Goal: Transaction & Acquisition: Register for event/course

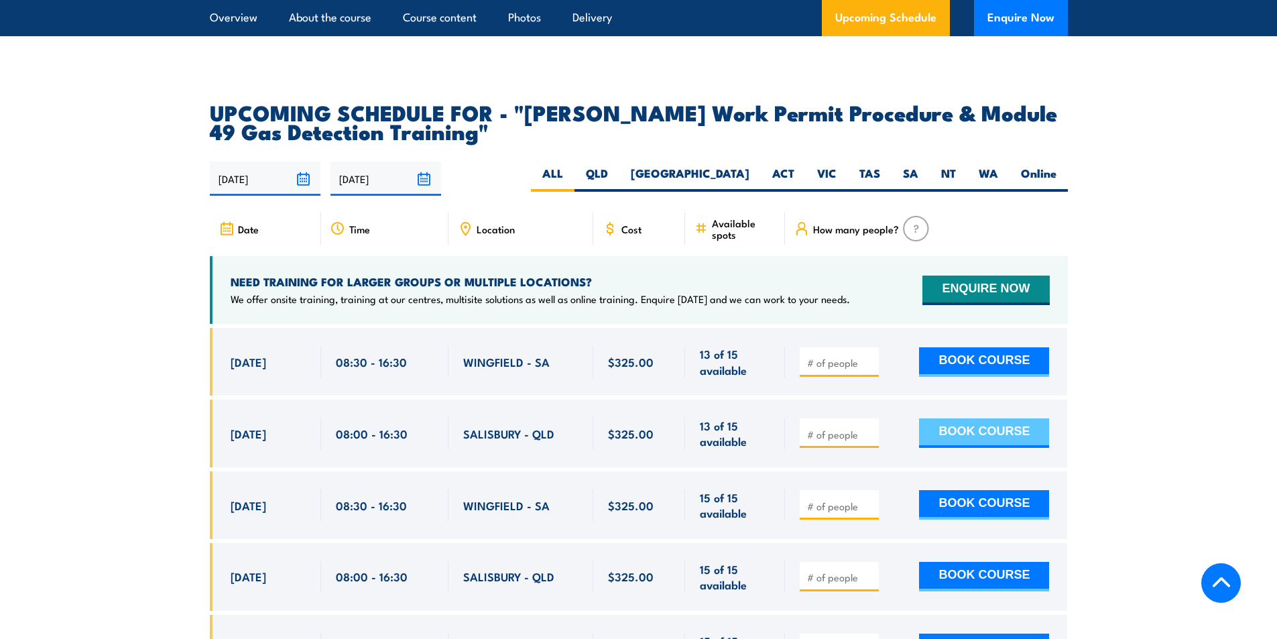
click at [997, 418] on button "BOOK COURSE" at bounding box center [984, 433] width 130 height 30
click at [820, 428] on input "number" at bounding box center [840, 434] width 67 height 13
type input "2"
click at [945, 418] on button "BOOK COURSE" at bounding box center [984, 433] width 130 height 30
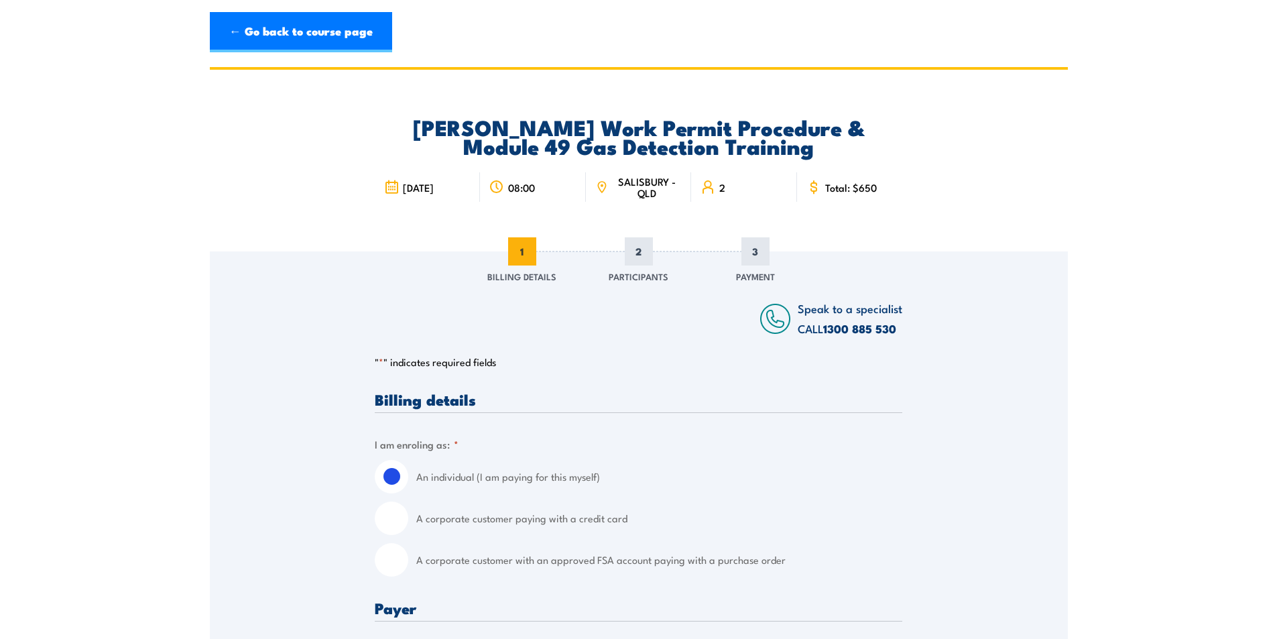
click at [384, 555] on input "A corporate customer with an approved FSA account paying with a purchase order" at bounding box center [392, 560] width 34 height 34
radio input "true"
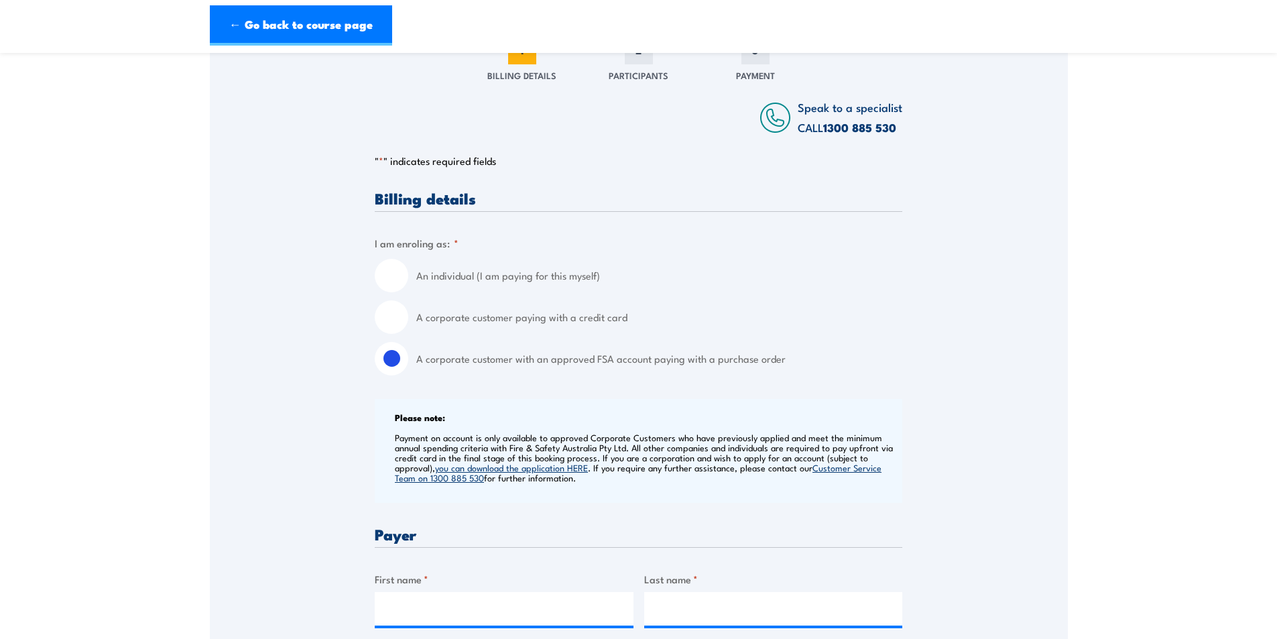
scroll to position [402, 0]
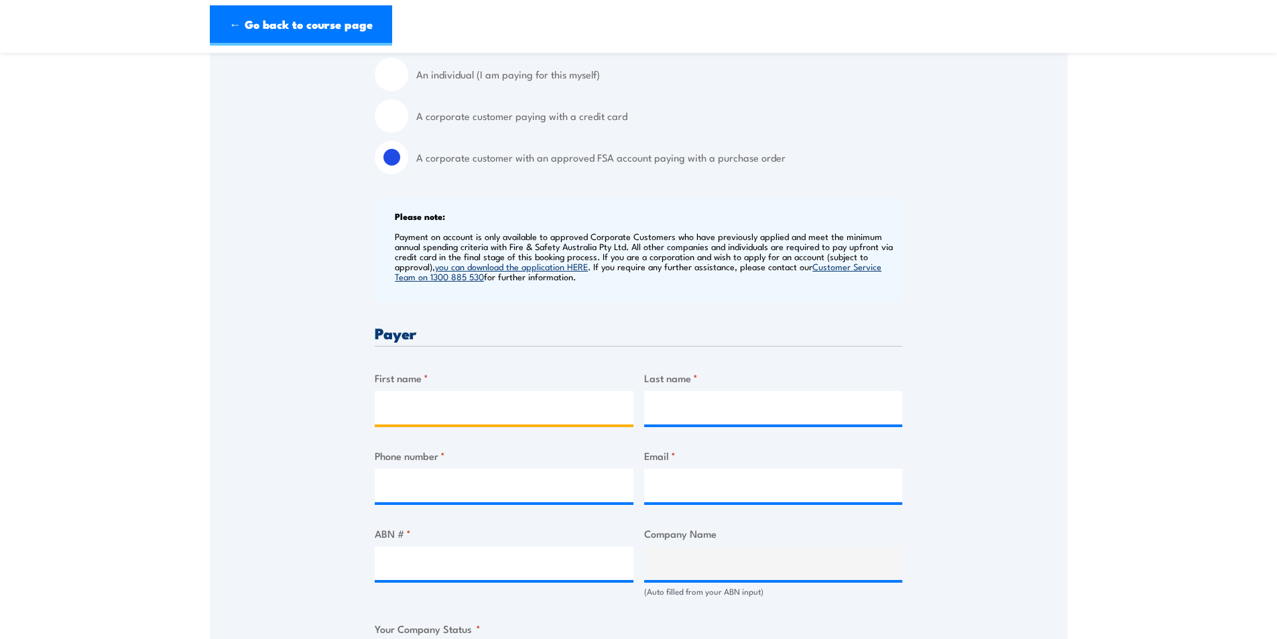
click at [421, 410] on input "First name *" at bounding box center [504, 408] width 259 height 34
type input "[PERSON_NAME]"
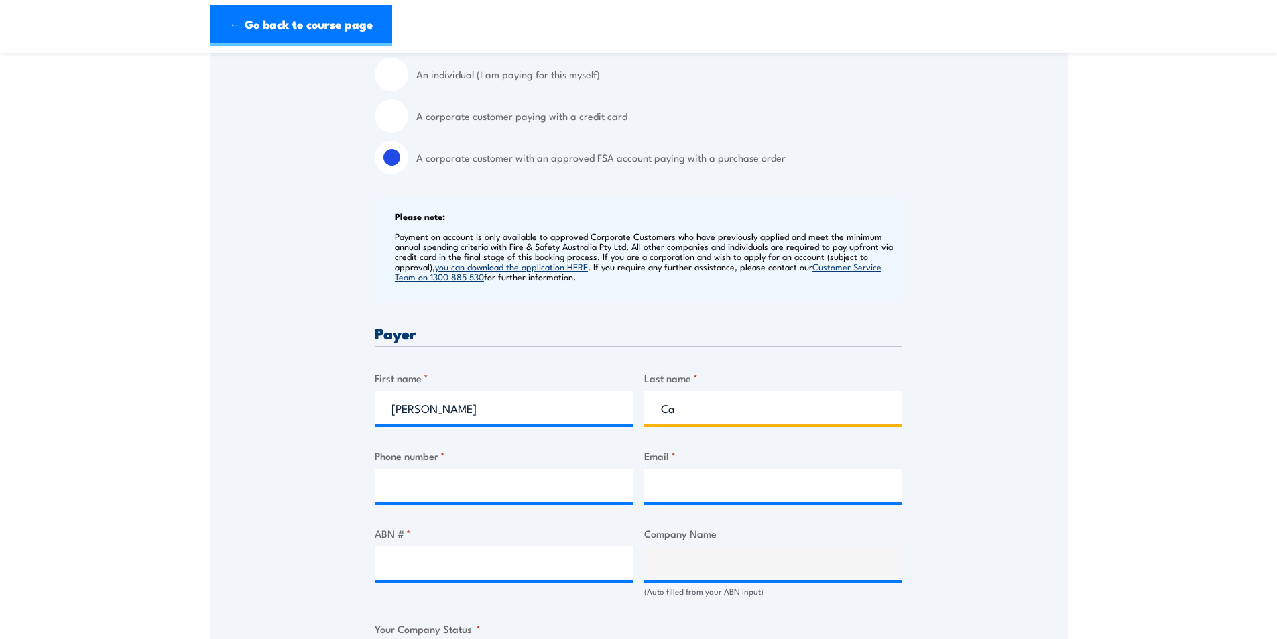
type input "C"
type input "[PERSON_NAME]"
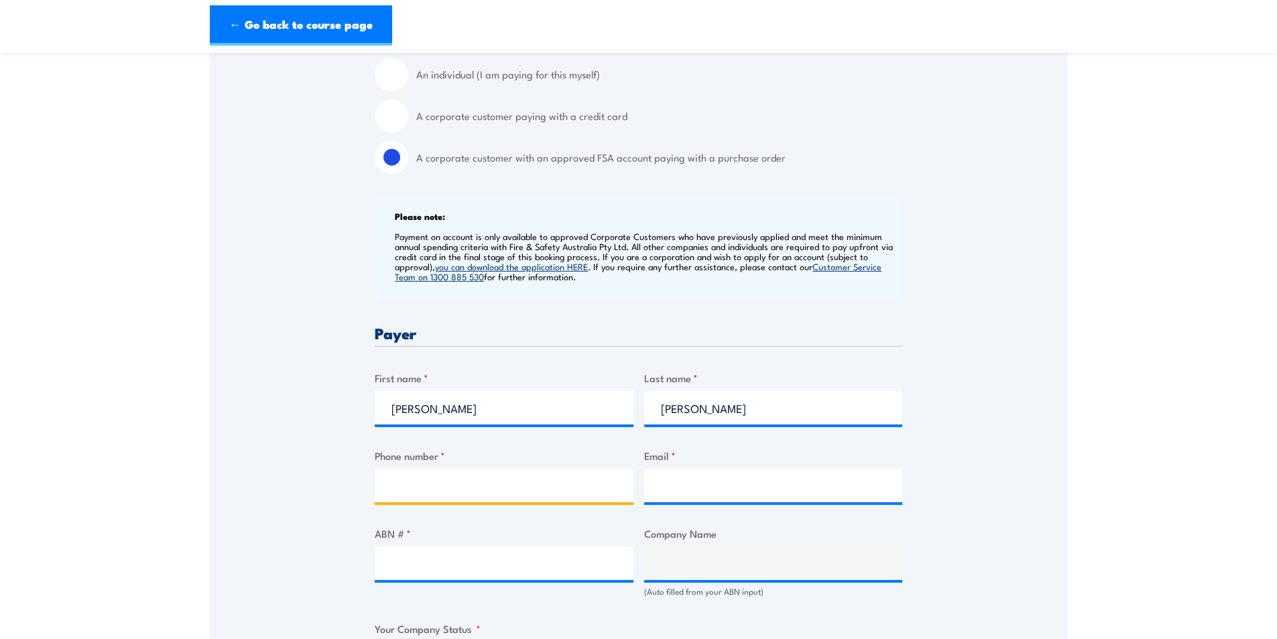
click at [396, 490] on input "Phone number *" at bounding box center [504, 486] width 259 height 34
type input "0418360843"
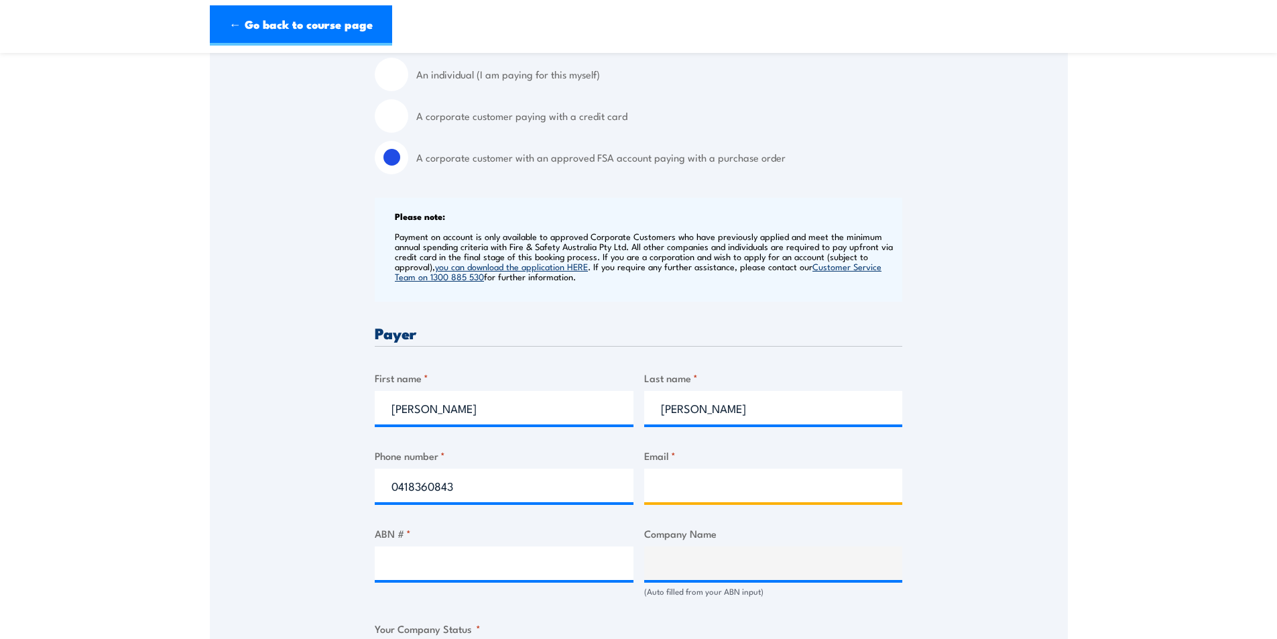
type input "[EMAIL_ADDRESS][DOMAIN_NAME]"
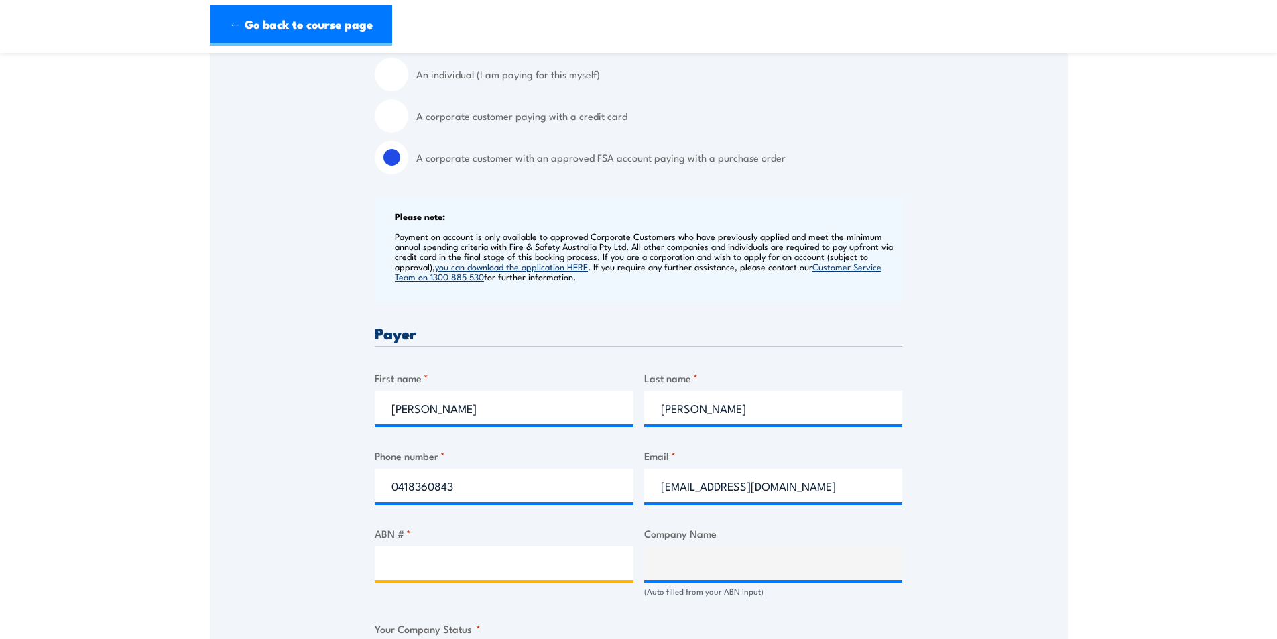
click at [455, 566] on input "ABN # *" at bounding box center [504, 563] width 259 height 34
click at [435, 563] on input "ABN # *" at bounding box center [504, 563] width 259 height 34
type input "47112664043"
type input "[PERSON_NAME] Earthmoving Pty Ltd"
radio input "true"
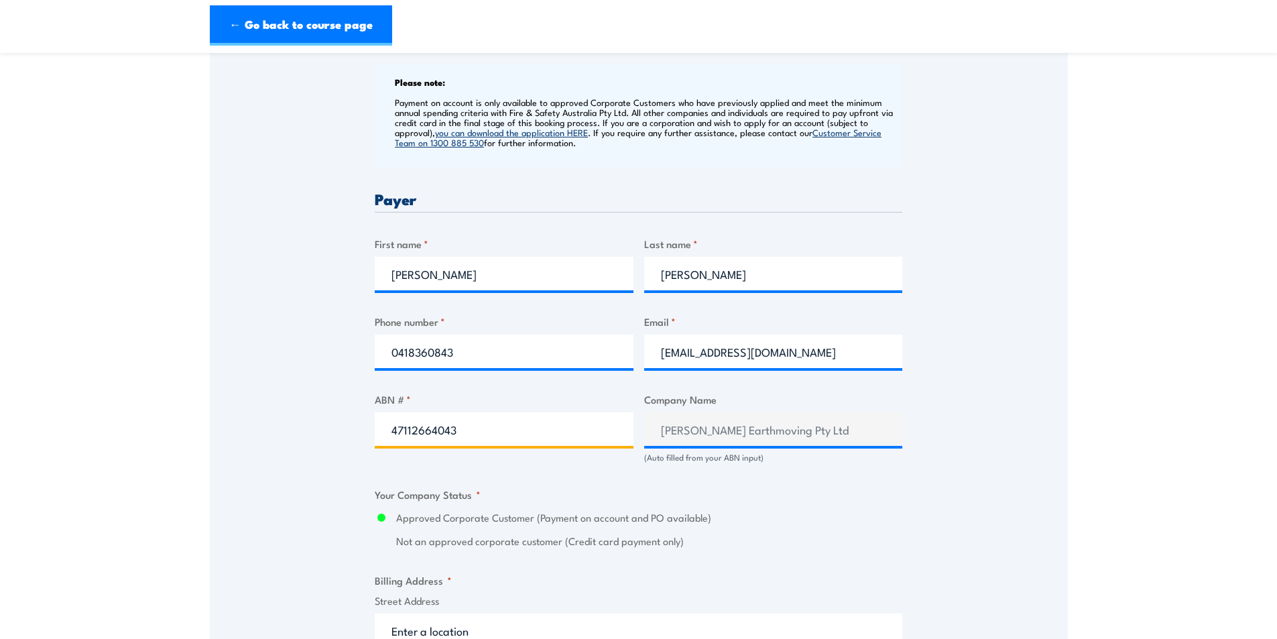
scroll to position [738, 0]
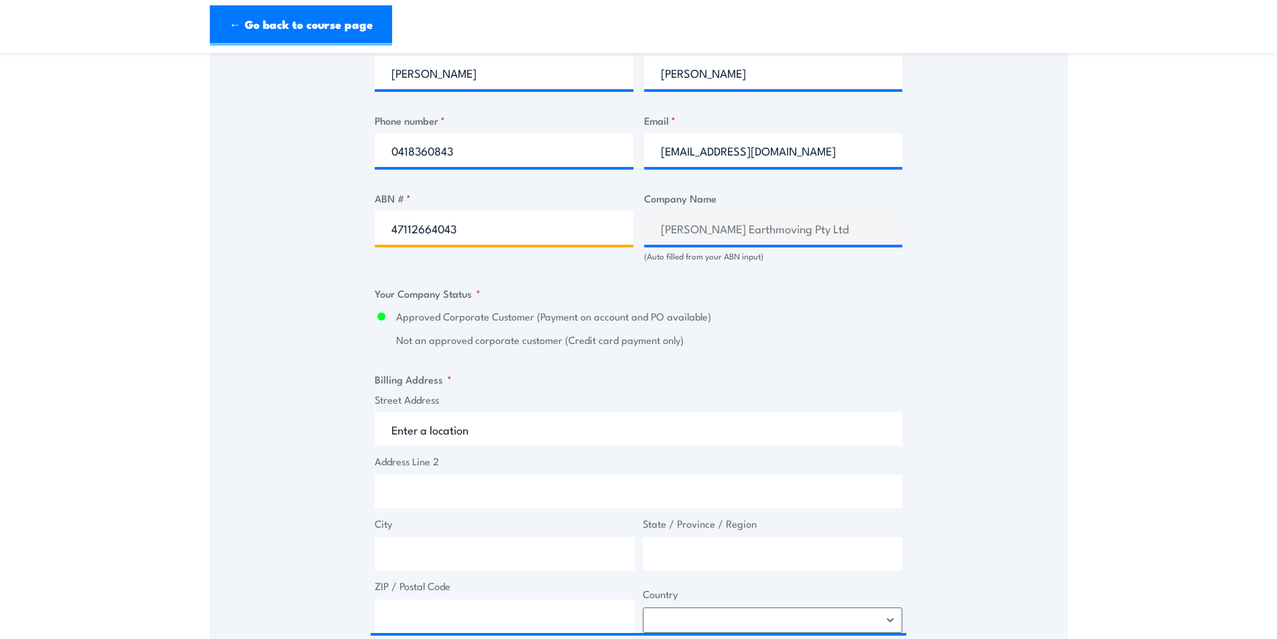
type input "47112664043"
click at [436, 436] on input "Street Address" at bounding box center [639, 429] width 528 height 34
click at [477, 435] on input "Street Address" at bounding box center [639, 429] width 528 height 34
click at [480, 426] on input "Street Address" at bounding box center [639, 429] width 528 height 34
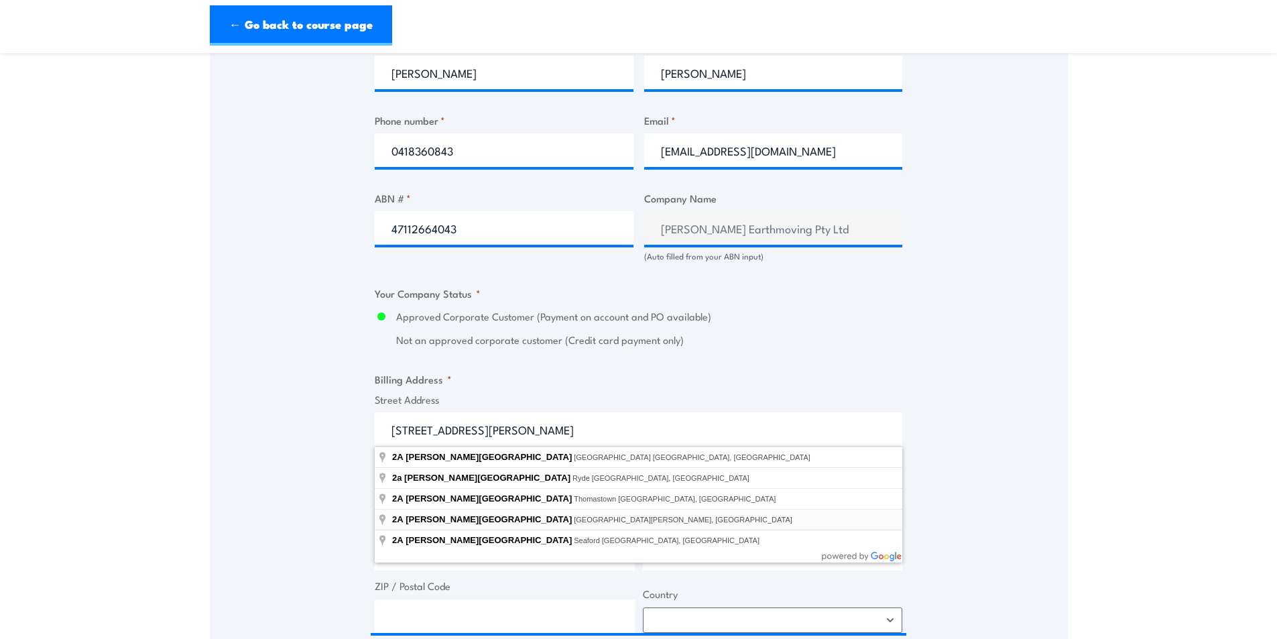
type input "[STREET_ADDRESS][PERSON_NAME][PERSON_NAME]"
type input "[STREET_ADDRESS][PERSON_NAME]"
type input "[PERSON_NAME]"
type input "[GEOGRAPHIC_DATA]"
type input "5067"
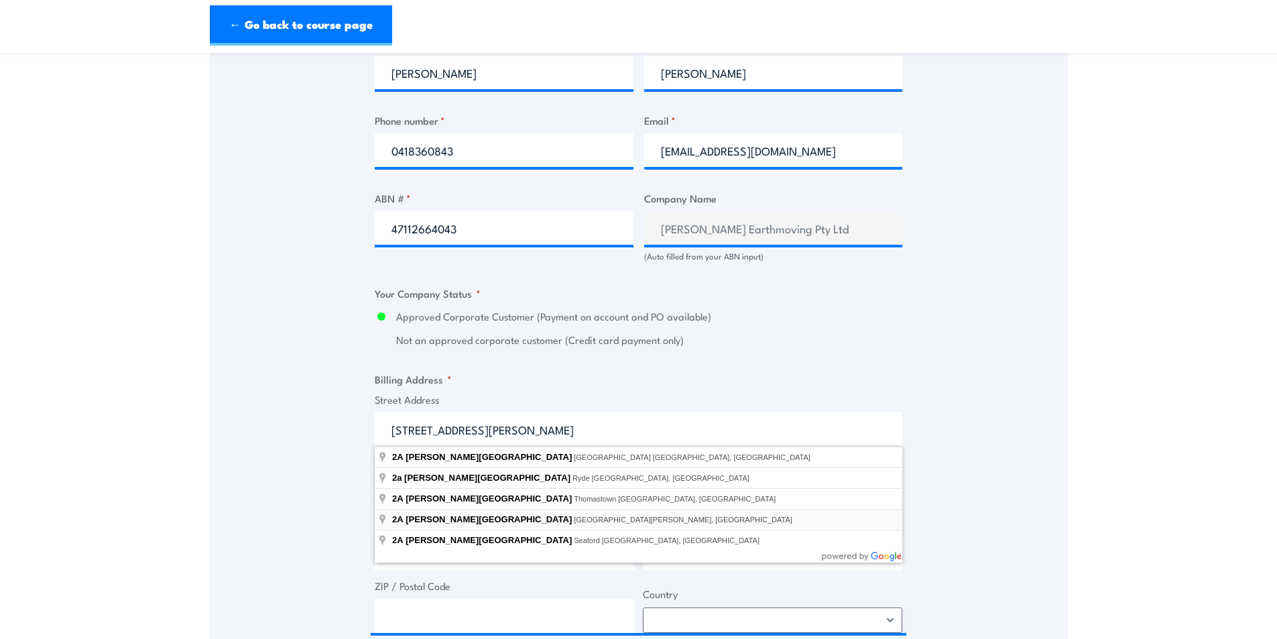
select select "[GEOGRAPHIC_DATA]"
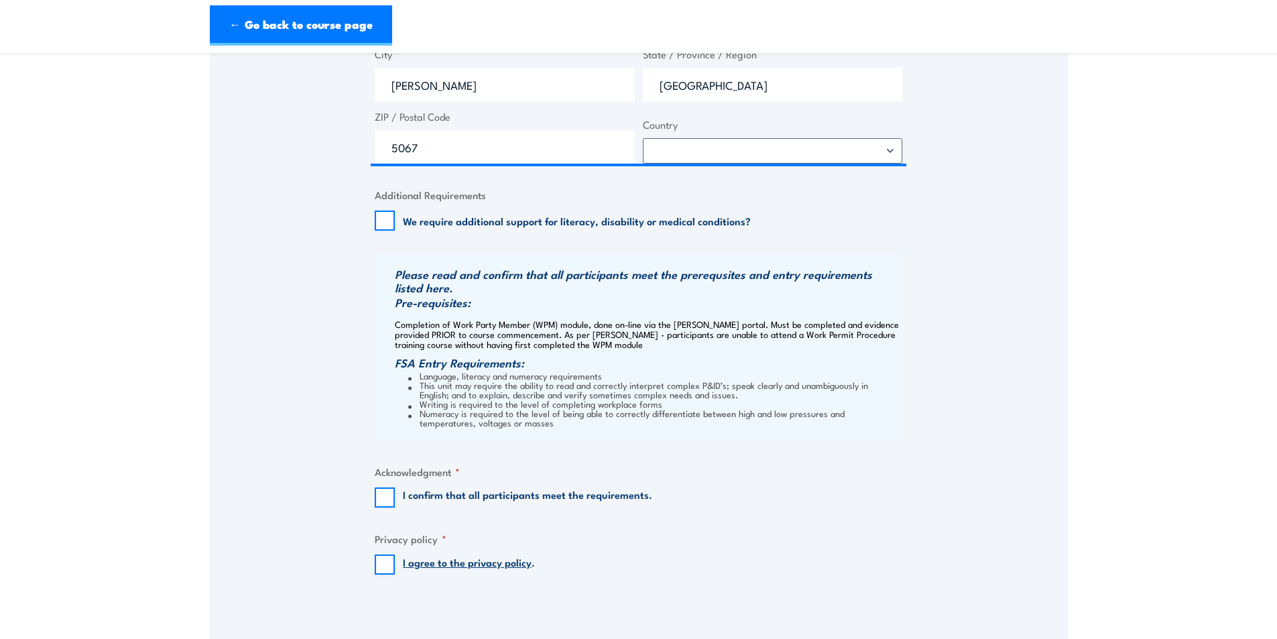
scroll to position [1274, 0]
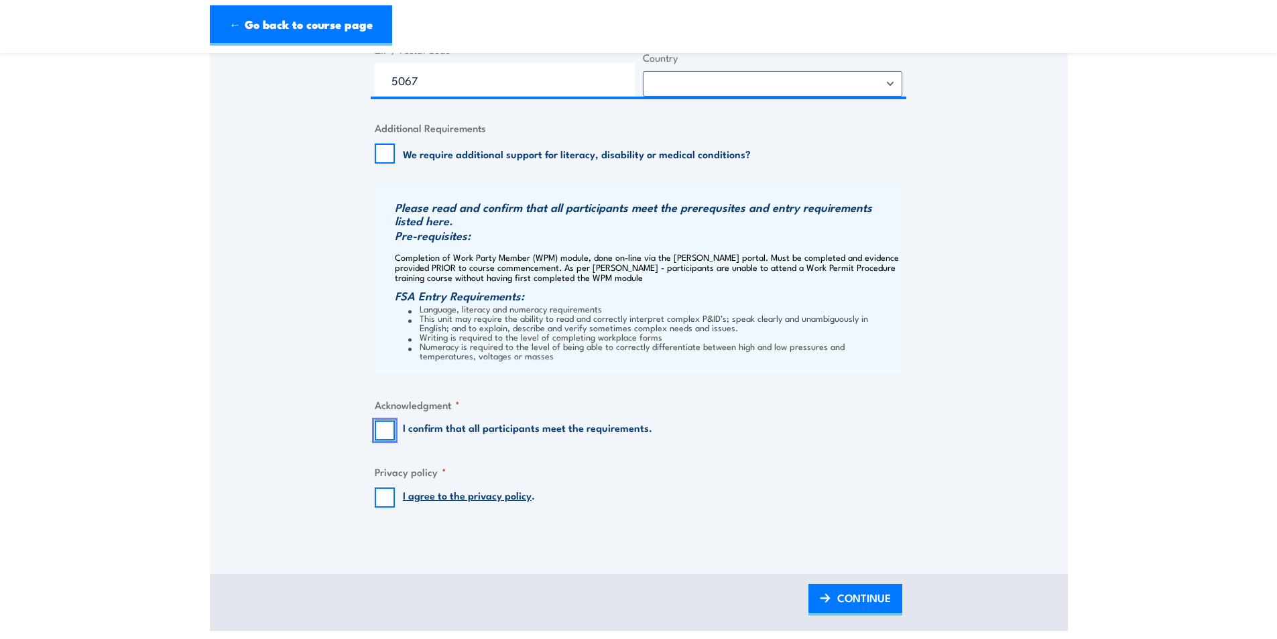
click at [388, 431] on input "I confirm that all participants meet the requirements." at bounding box center [385, 430] width 20 height 20
checkbox input "true"
click at [382, 492] on input "I agree to the privacy policy ." at bounding box center [385, 497] width 20 height 20
checkbox input "true"
click at [822, 593] on img at bounding box center [825, 597] width 11 height 9
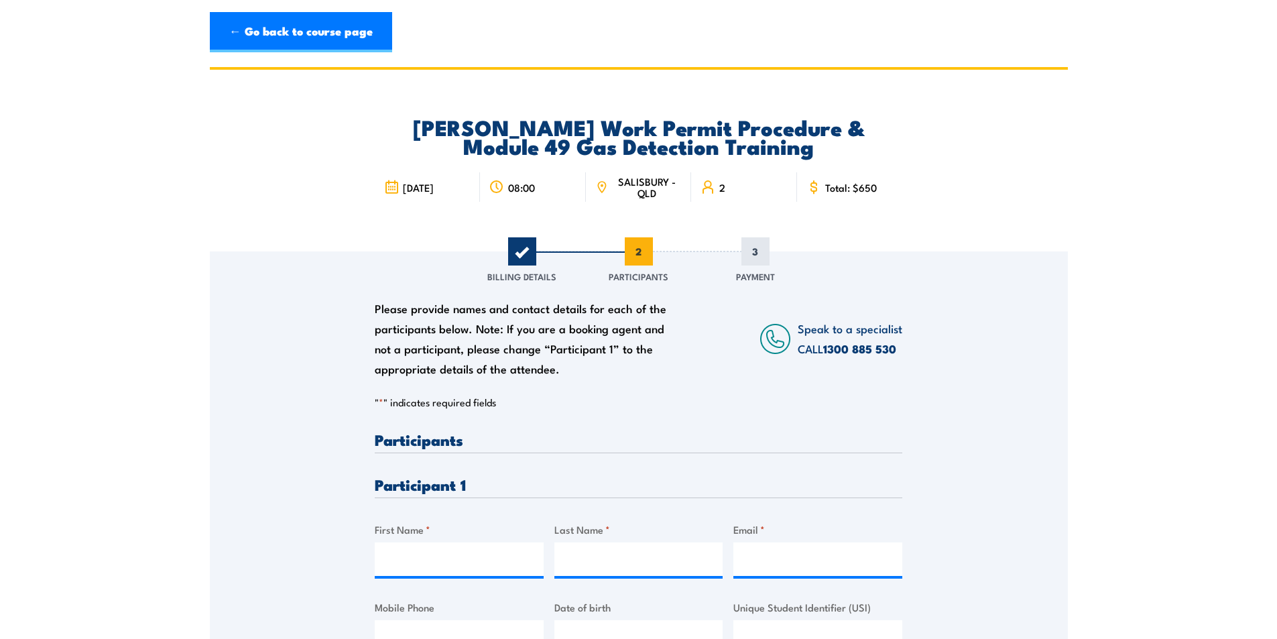
scroll to position [0, 0]
click at [404, 561] on input "First Name *" at bounding box center [459, 559] width 169 height 34
type input "[PERSON_NAME]"
type input "Dabe"
click at [795, 556] on input "Email *" at bounding box center [818, 559] width 169 height 34
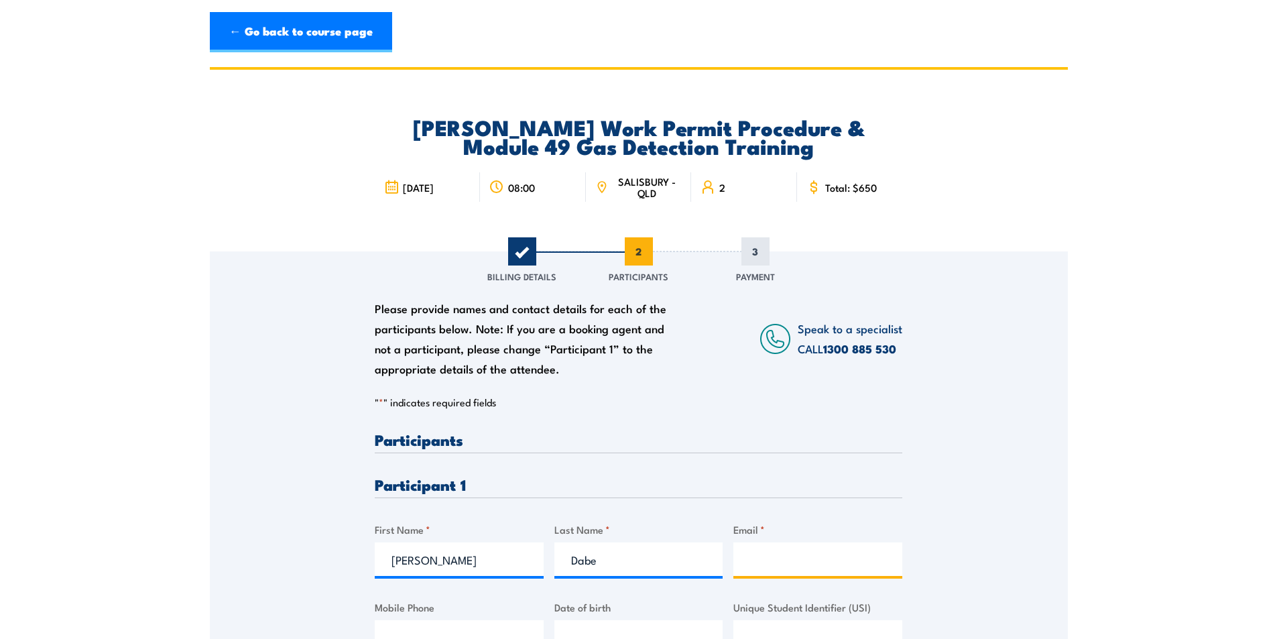
paste input "[EMAIL_ADDRESS][DOMAIN_NAME]"
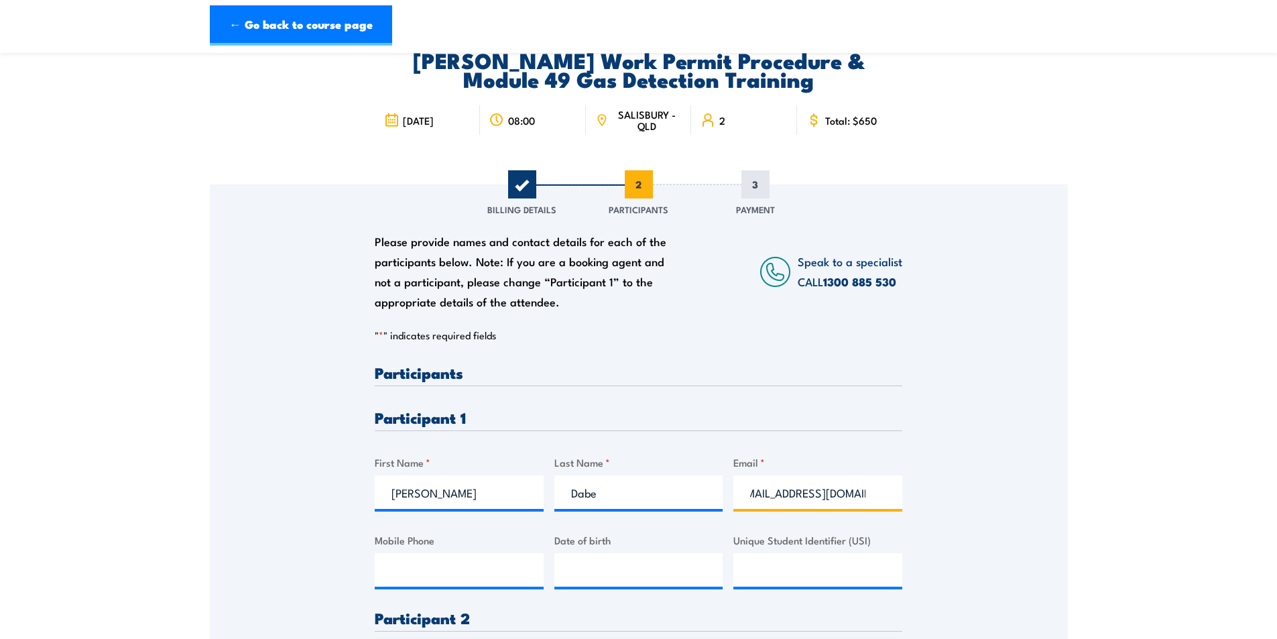
scroll to position [201, 0]
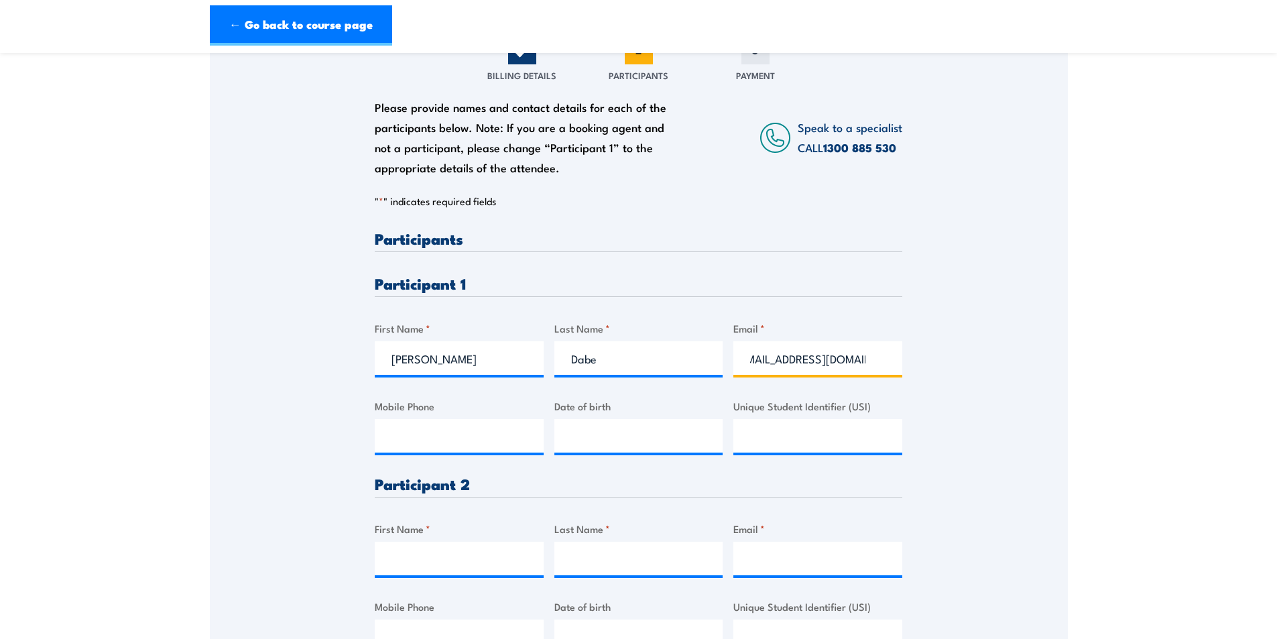
type input "[EMAIL_ADDRESS][DOMAIN_NAME]"
click at [403, 436] on input "Mobile Phone" at bounding box center [459, 436] width 169 height 34
type input "0418360843"
click at [632, 443] on input "__/__/____" at bounding box center [639, 436] width 169 height 34
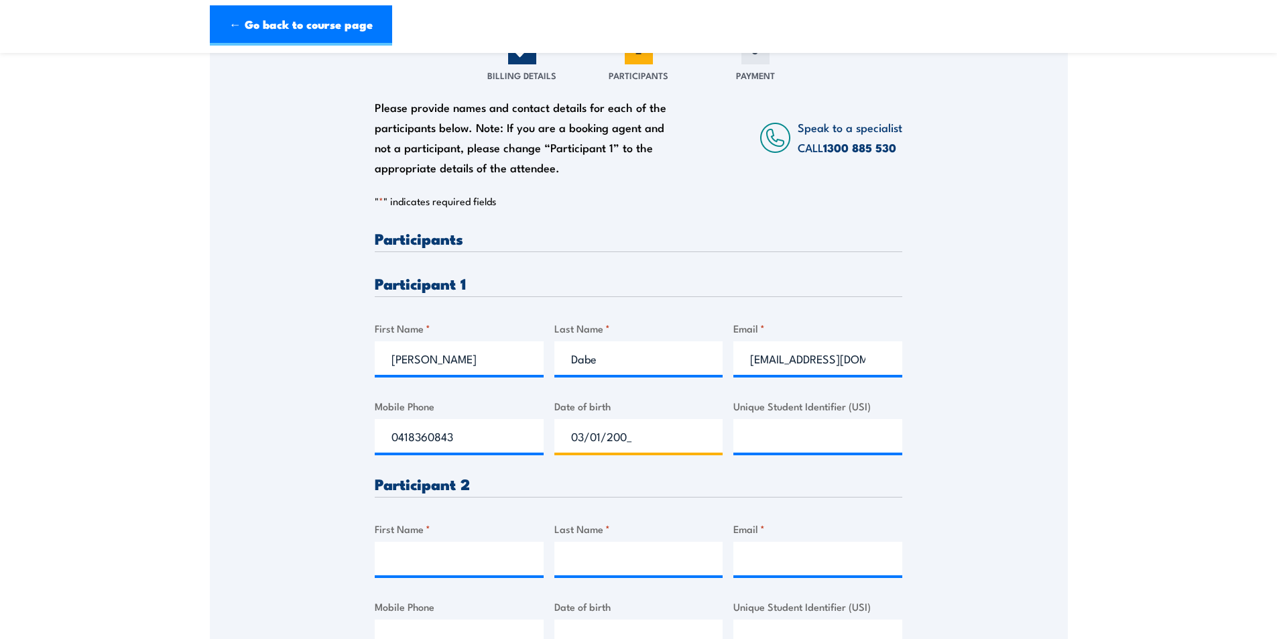
type input "[DATE]"
click at [447, 561] on input "First Name *" at bounding box center [459, 559] width 169 height 34
type input "[PERSON_NAME]"
type input "Pitt"
click at [781, 565] on input "Email *" at bounding box center [818, 559] width 169 height 34
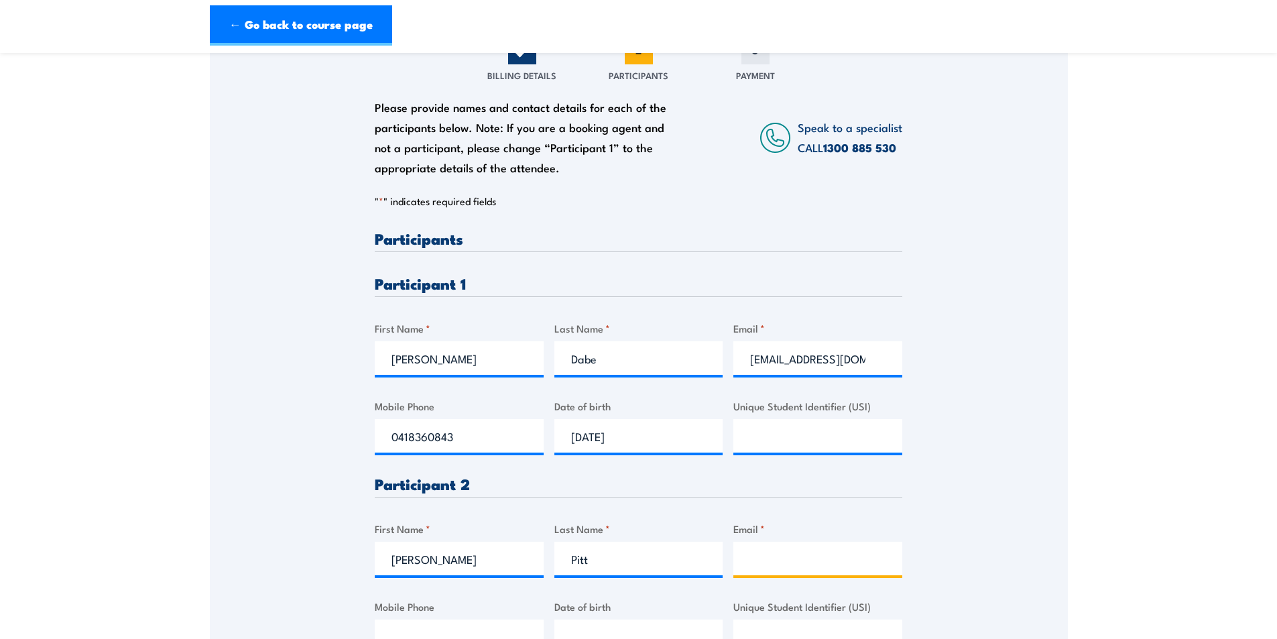
paste input "[EMAIL_ADDRESS][DOMAIN_NAME]"
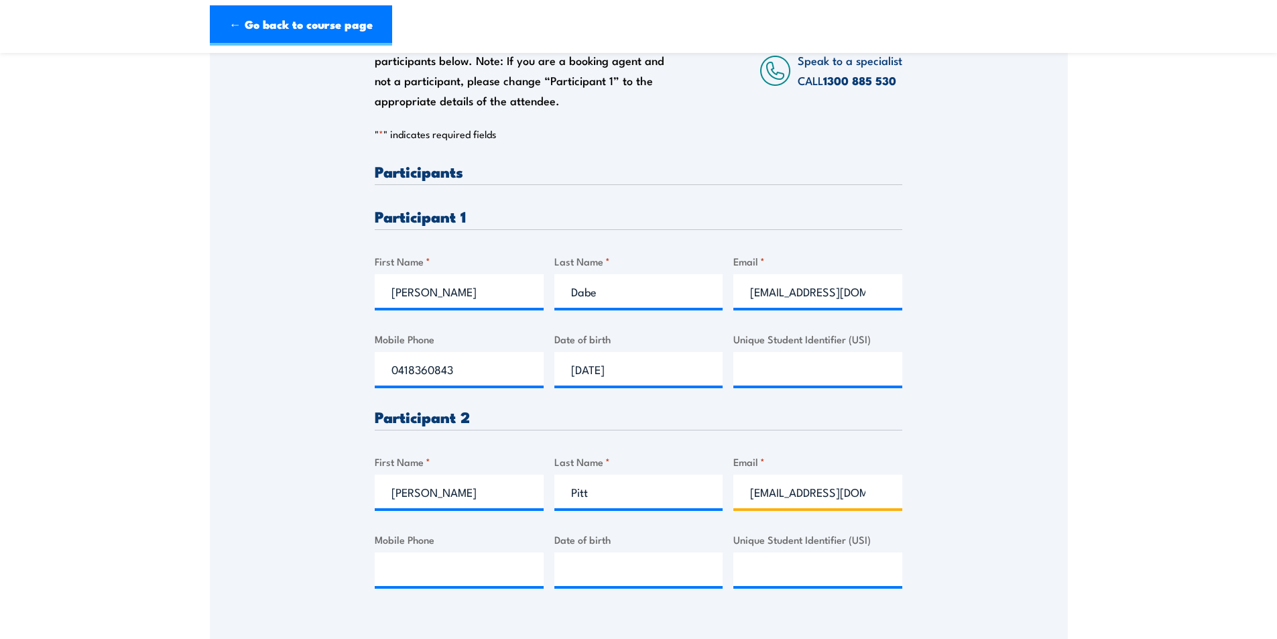
scroll to position [402, 0]
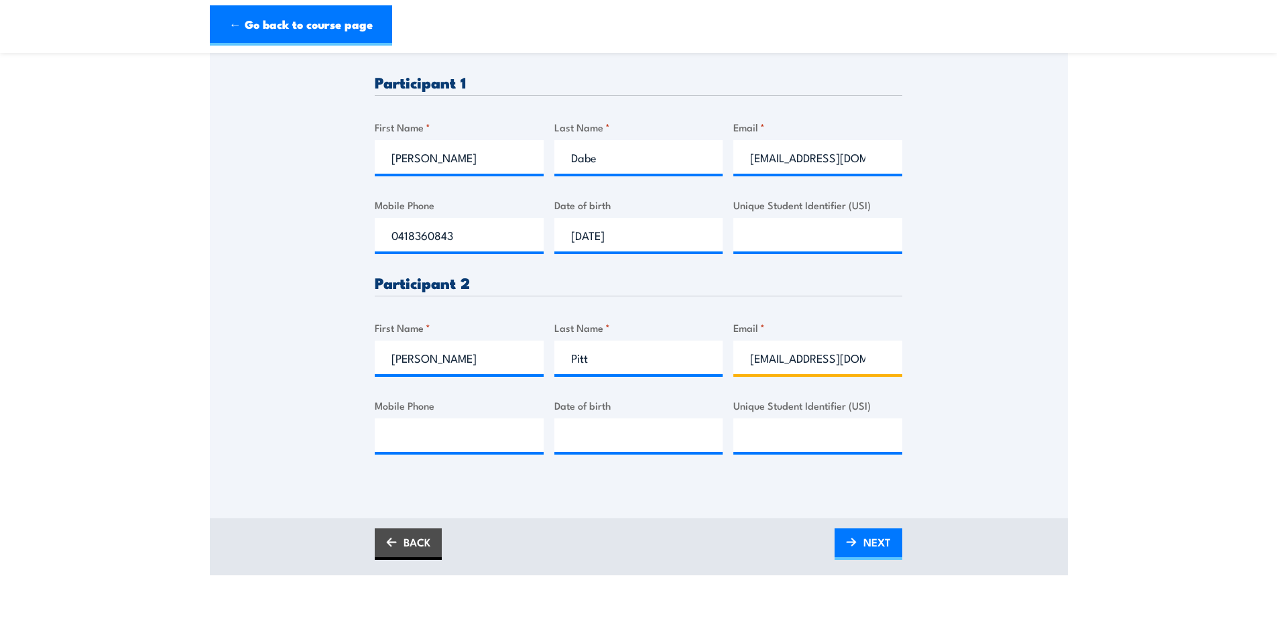
type input "[EMAIL_ADDRESS][DOMAIN_NAME]"
click at [388, 440] on input "Mobile Phone" at bounding box center [459, 435] width 169 height 34
type input "0418360843"
click at [607, 437] on input "__/__/____" at bounding box center [639, 435] width 169 height 34
type input "[DATE]"
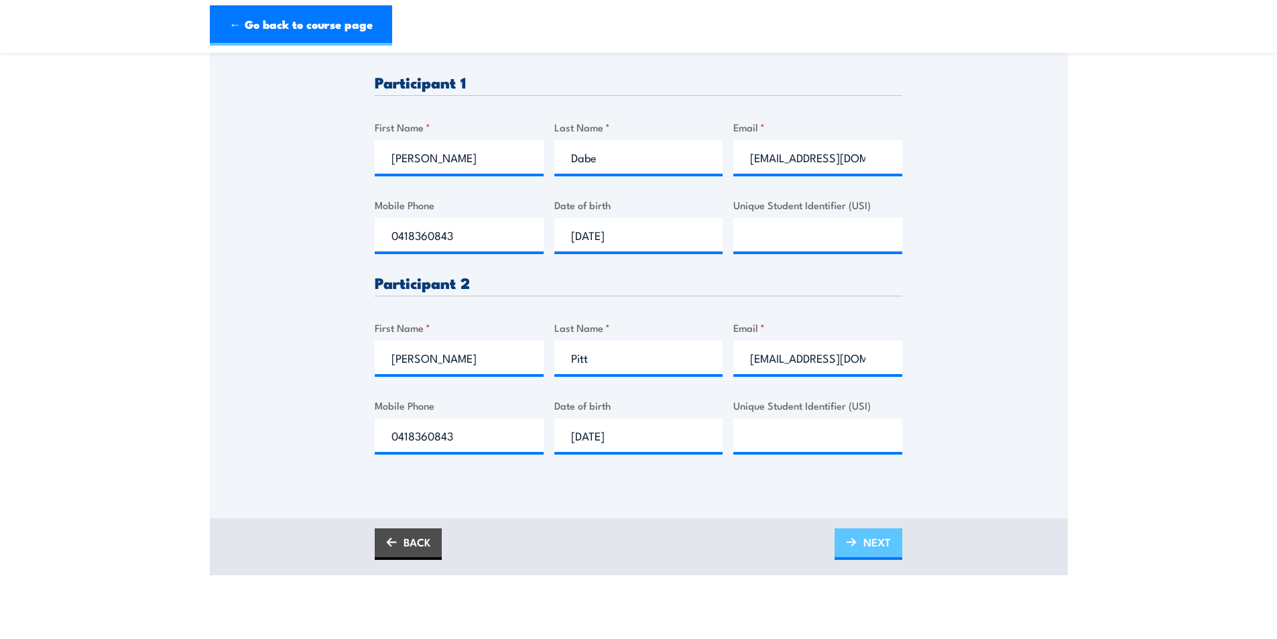
click at [864, 547] on span "NEXT" at bounding box center [877, 542] width 27 height 36
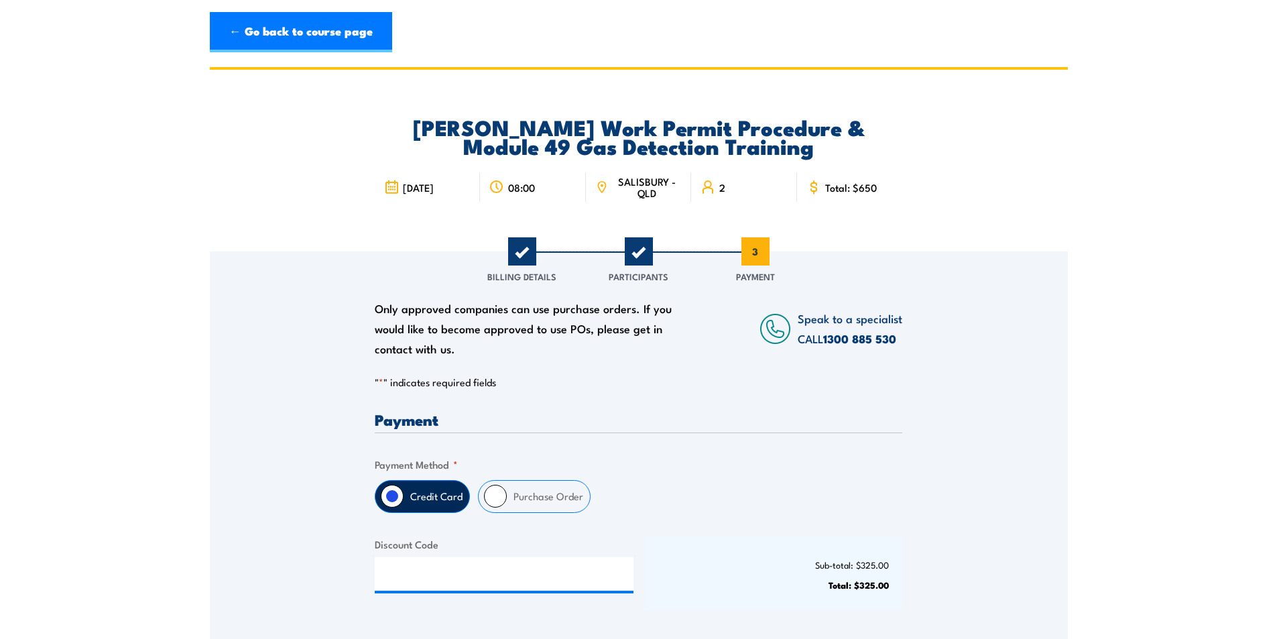
scroll to position [0, 0]
click at [493, 499] on input "Purchase Order" at bounding box center [495, 496] width 23 height 23
radio input "true"
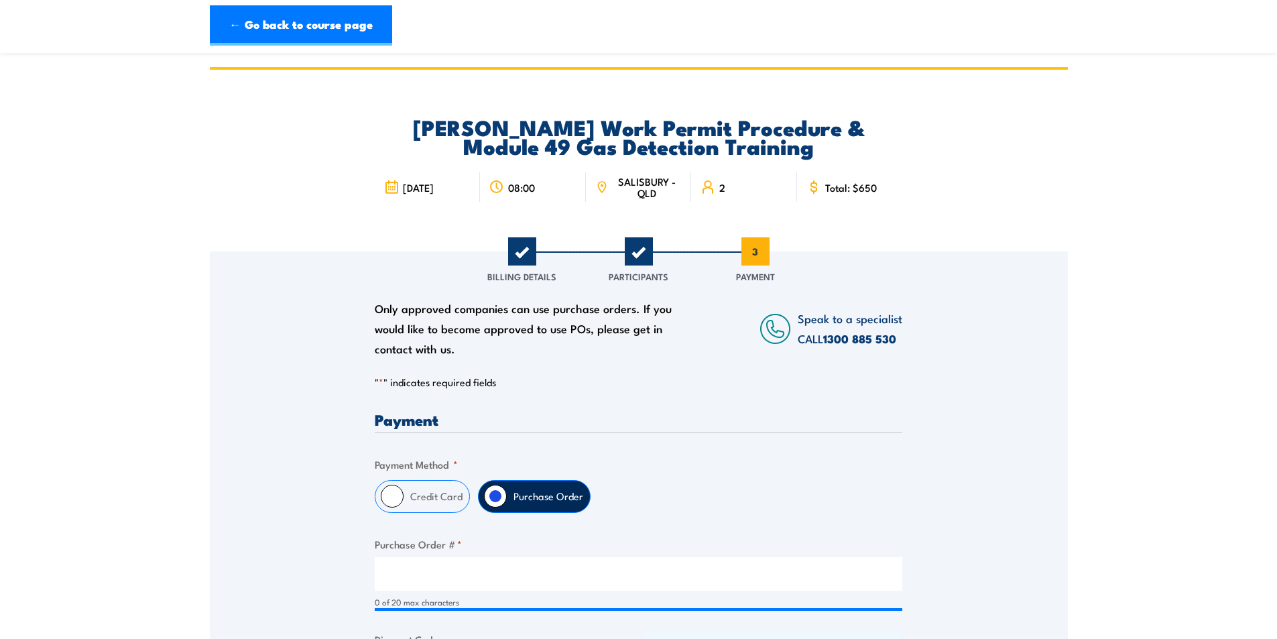
scroll to position [201, 0]
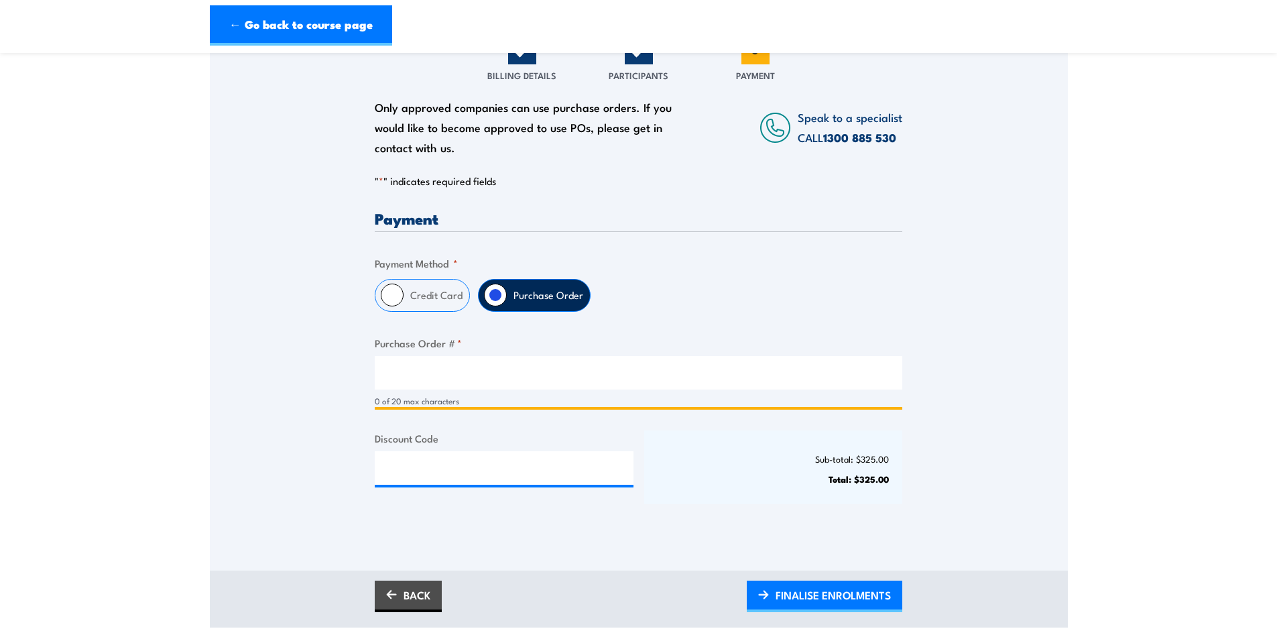
click at [406, 365] on input "Purchase Order # *" at bounding box center [639, 373] width 528 height 34
paste input "019577"
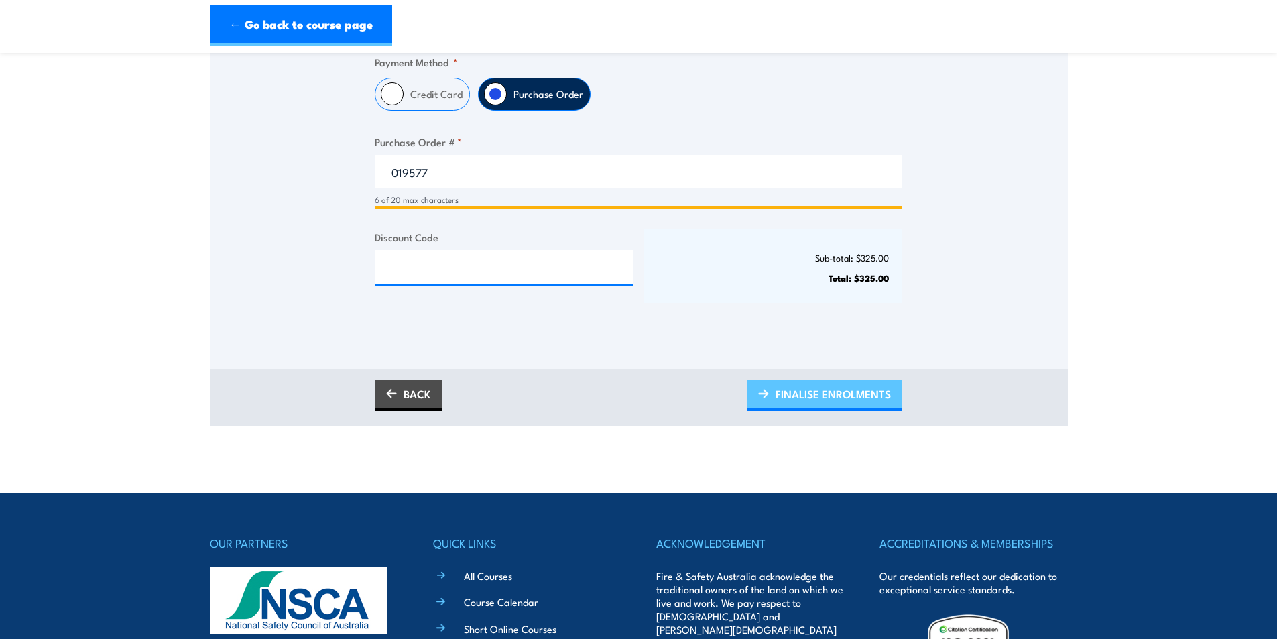
type input "019577"
click at [816, 395] on span "FINALISE ENROLMENTS" at bounding box center [833, 394] width 115 height 36
